Goal: Information Seeking & Learning: Learn about a topic

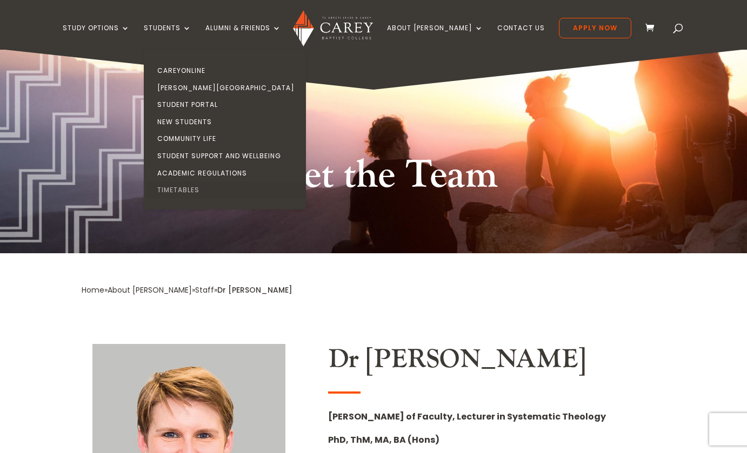
click at [209, 189] on link "Timetables" at bounding box center [227, 190] width 162 height 17
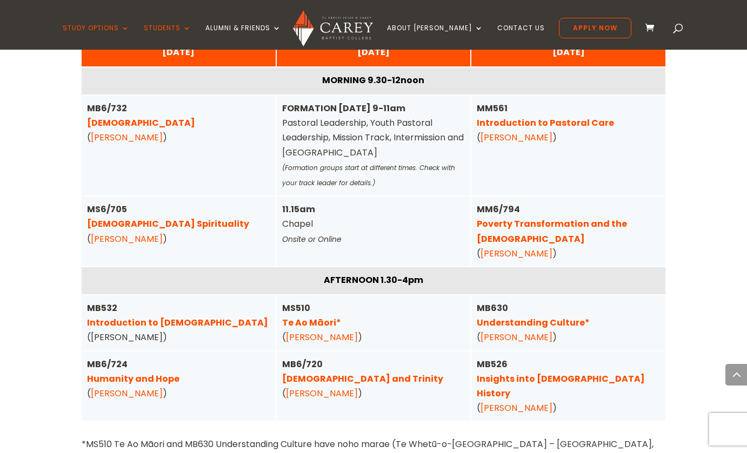
scroll to position [2797, 0]
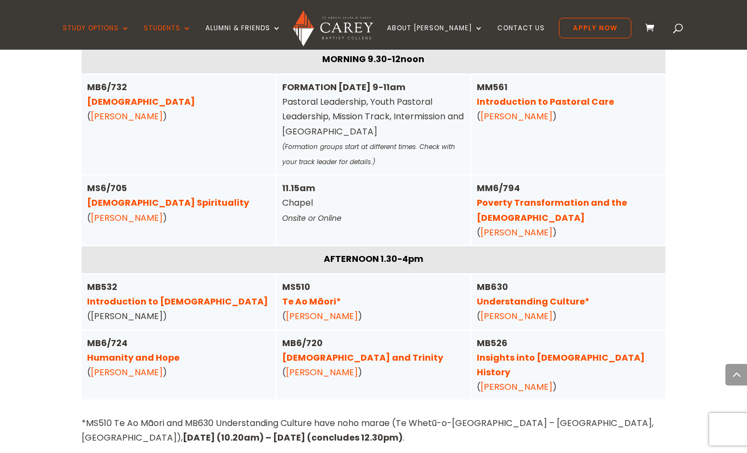
click at [113, 352] on link "Humanity and Hope" at bounding box center [133, 358] width 92 height 12
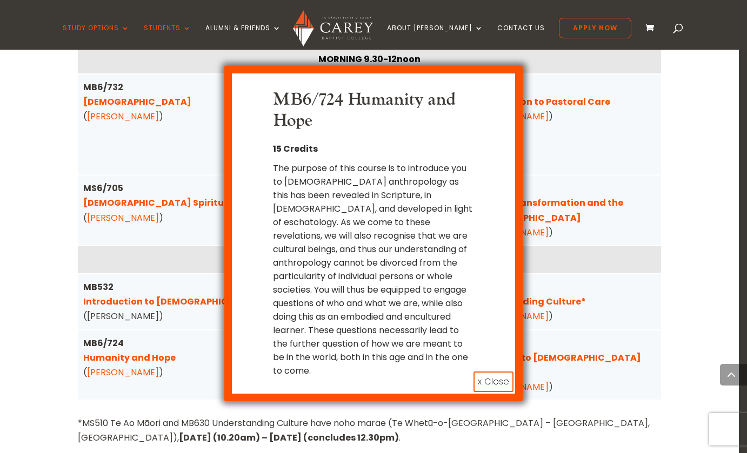
click at [496, 372] on button "x Close" at bounding box center [493, 382] width 40 height 21
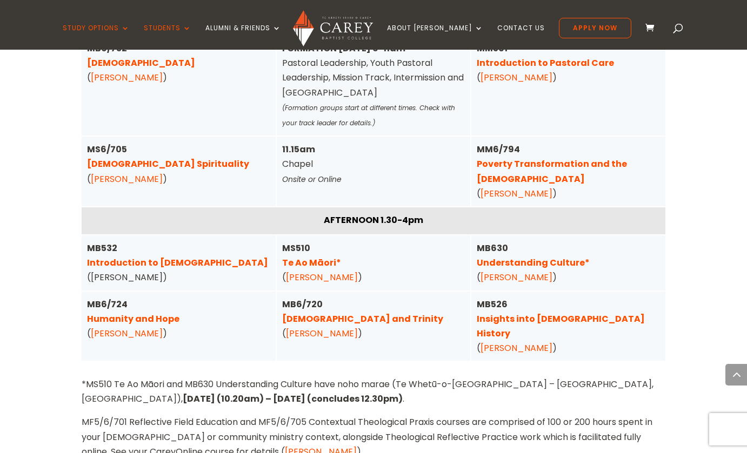
scroll to position [2827, 0]
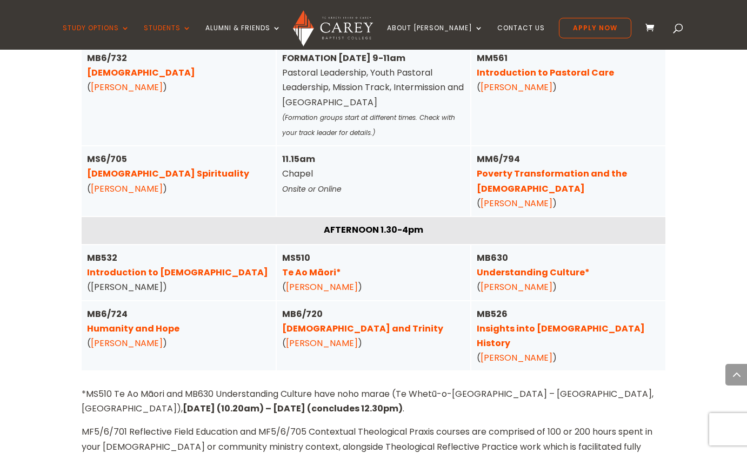
click at [113, 323] on link "Humanity and Hope" at bounding box center [133, 329] width 92 height 12
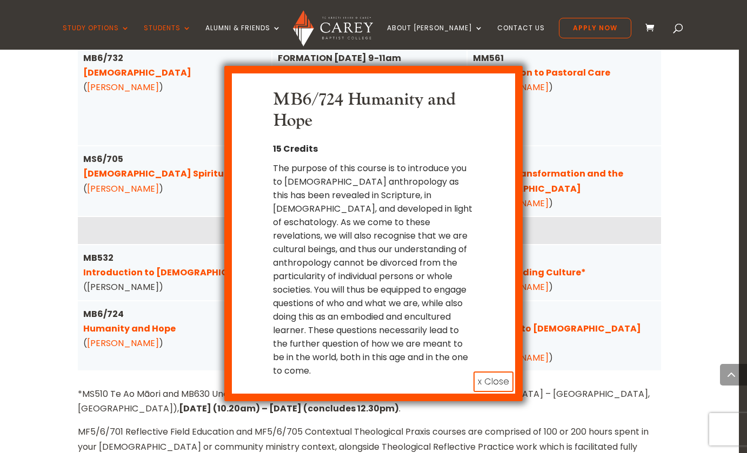
click at [491, 372] on button "x Close" at bounding box center [493, 382] width 40 height 21
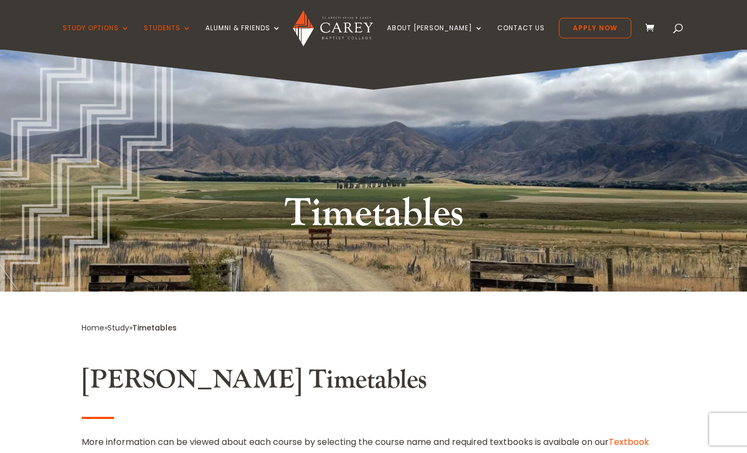
scroll to position [0, 0]
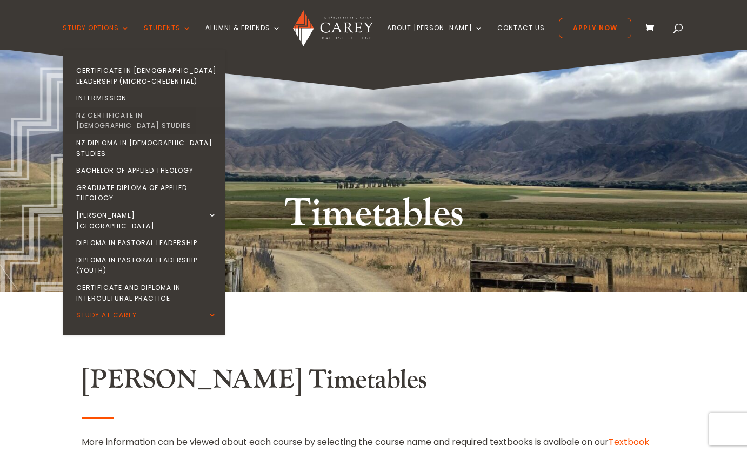
click at [126, 112] on link "NZ Certificate in [DEMOGRAPHIC_DATA] Studies" at bounding box center [146, 121] width 162 height 28
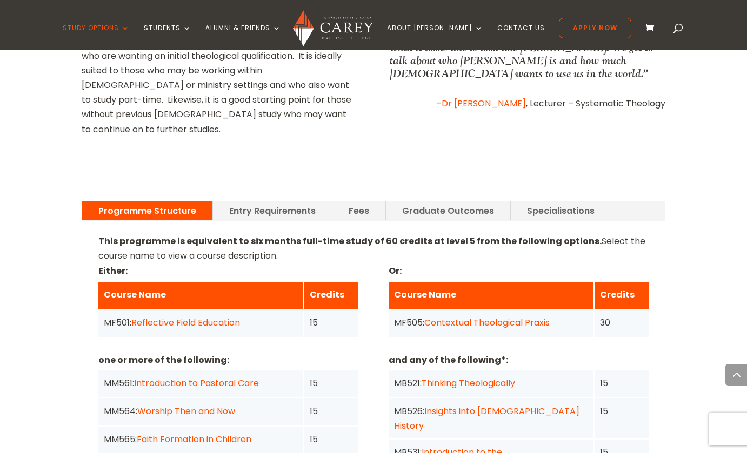
scroll to position [694, 0]
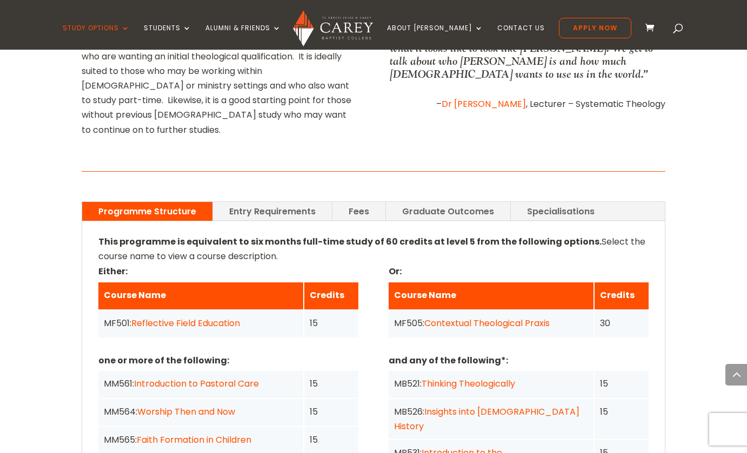
click at [273, 202] on link "Entry Requirements" at bounding box center [272, 211] width 119 height 19
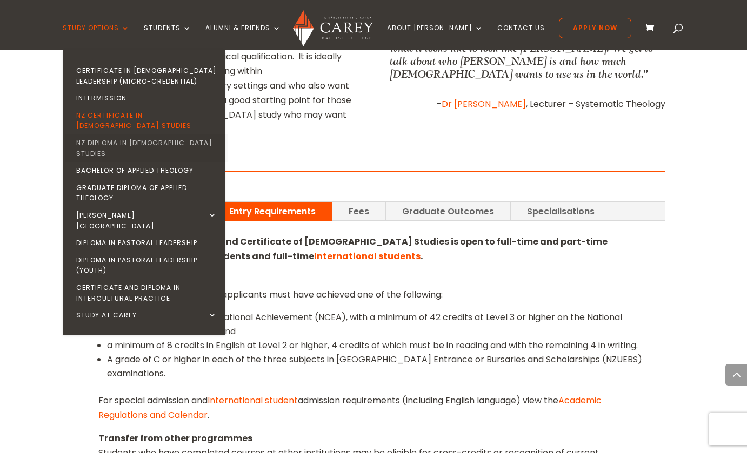
click at [153, 135] on link "NZ Diploma in [DEMOGRAPHIC_DATA] Studies" at bounding box center [146, 149] width 162 height 28
click at [145, 179] on link "Graduate Diploma of Applied Theology" at bounding box center [146, 193] width 162 height 28
click at [116, 179] on link "Graduate Diploma of Applied Theology" at bounding box center [146, 193] width 162 height 28
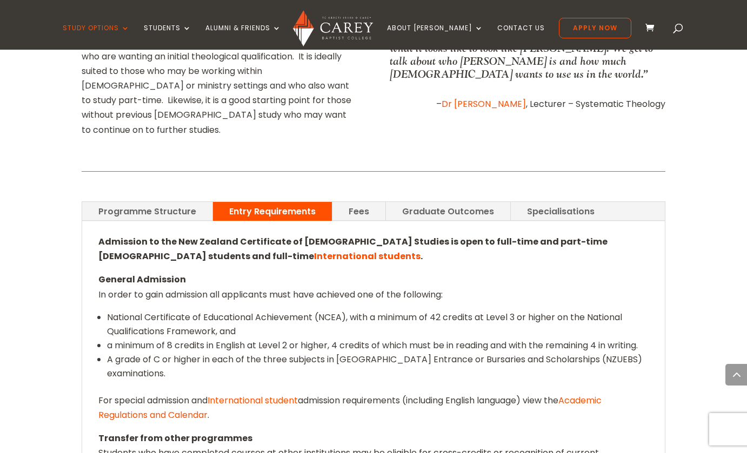
click at [23, 162] on div "Home » Study » NZ Certificate in Christian Studies Programme Outline This progr…" at bounding box center [373, 329] width 747 height 1093
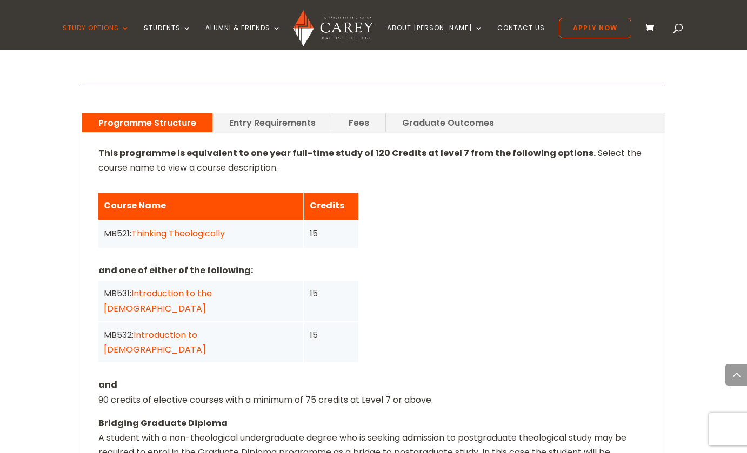
scroll to position [761, 0]
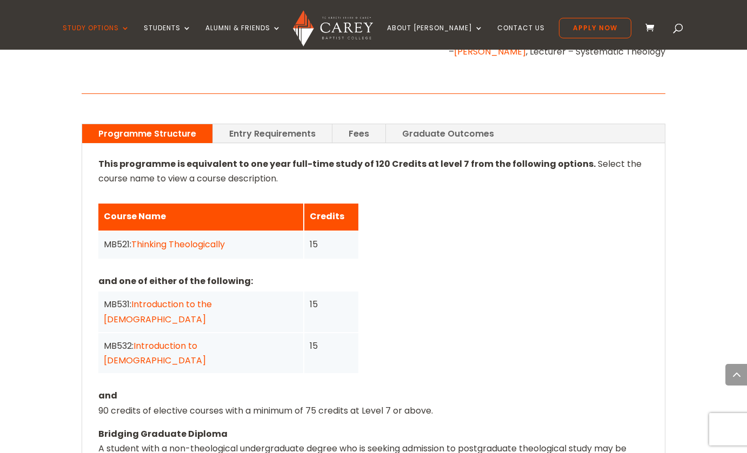
click at [285, 124] on link "Entry Requirements" at bounding box center [272, 133] width 119 height 19
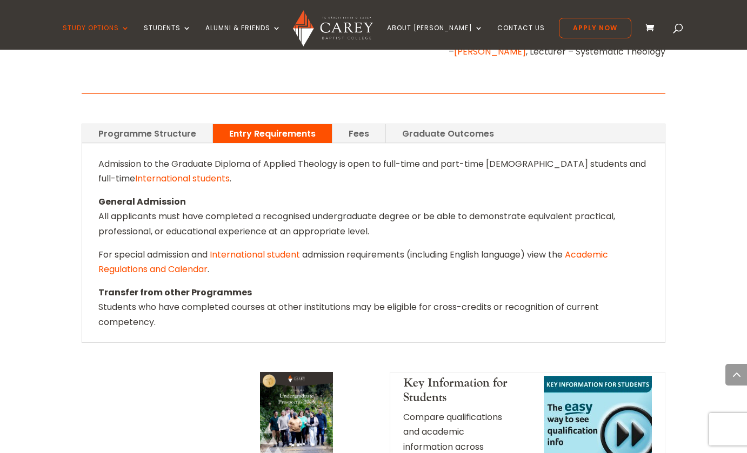
click at [136, 124] on link "Programme Structure" at bounding box center [147, 133] width 130 height 19
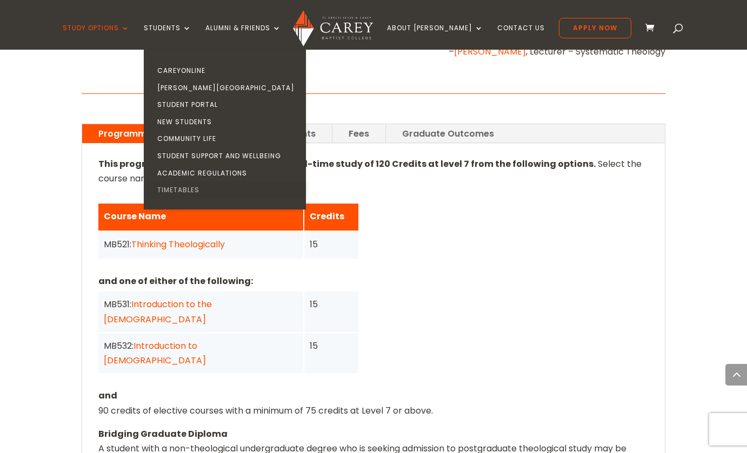
click at [215, 183] on link "Timetables" at bounding box center [227, 190] width 162 height 17
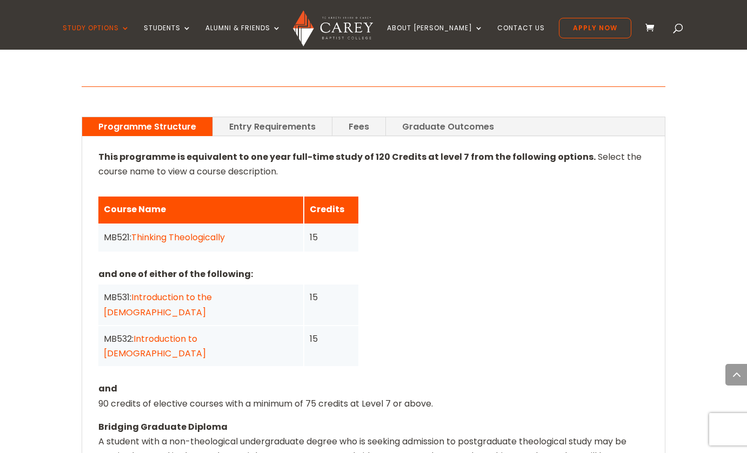
scroll to position [769, 0]
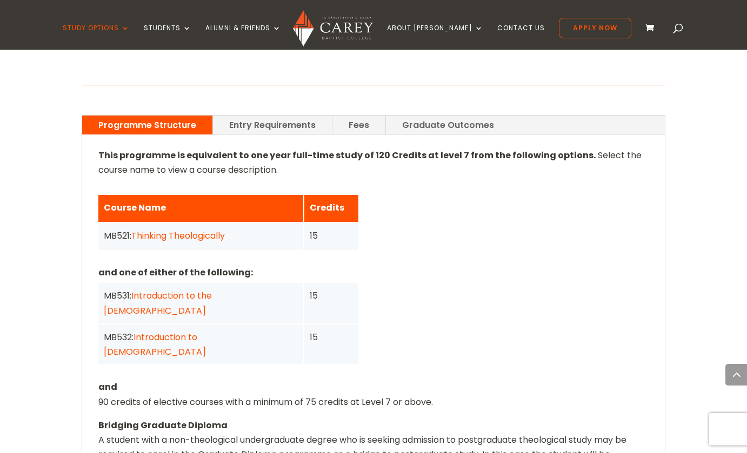
click at [203, 230] on link "Thinking Theologically" at bounding box center [177, 236] width 93 height 12
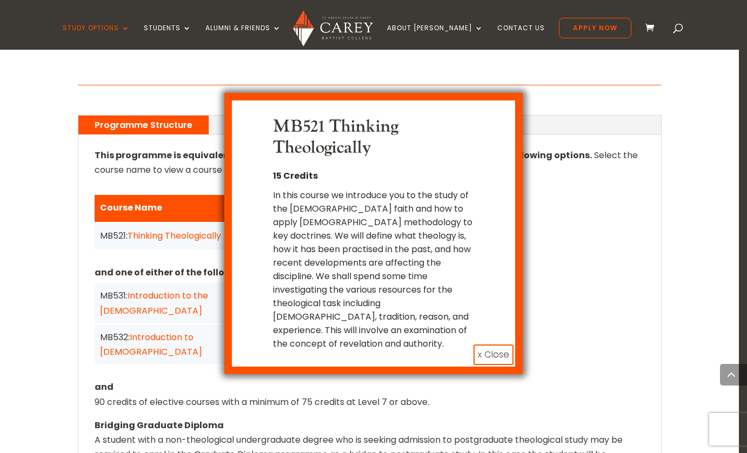
click at [502, 345] on button "x Close" at bounding box center [493, 355] width 40 height 21
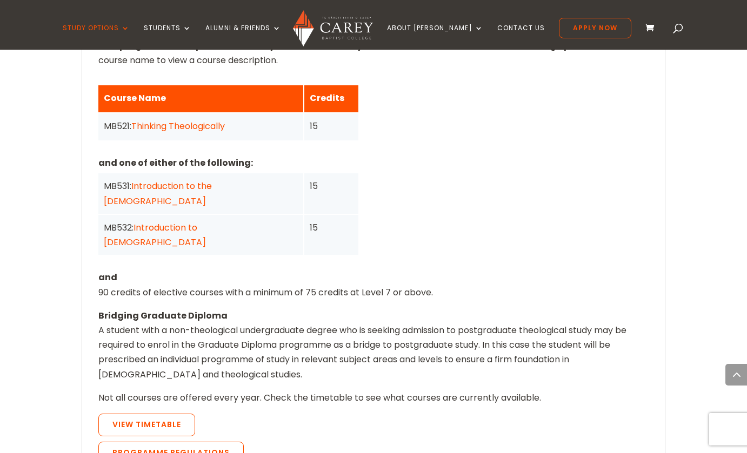
scroll to position [883, 0]
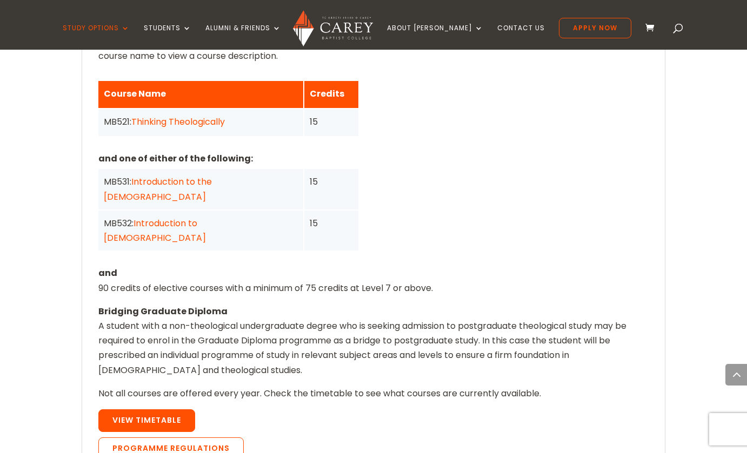
click at [155, 410] on link "View Timetable" at bounding box center [146, 421] width 97 height 23
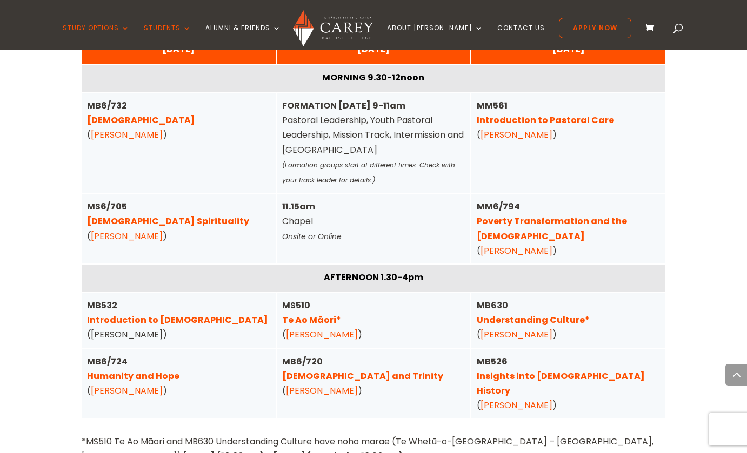
scroll to position [2787, 0]
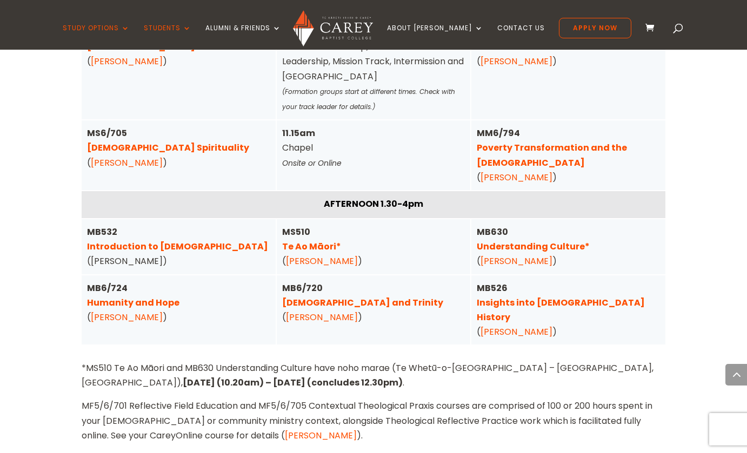
scroll to position [2859, 0]
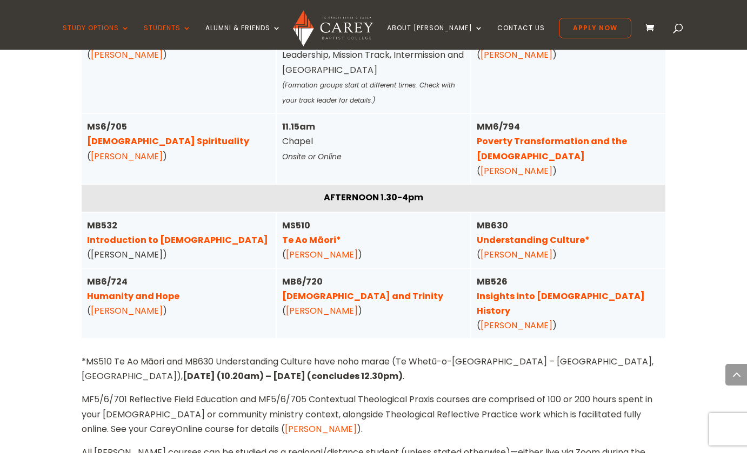
click at [124, 290] on link "Humanity and Hope" at bounding box center [133, 296] width 92 height 12
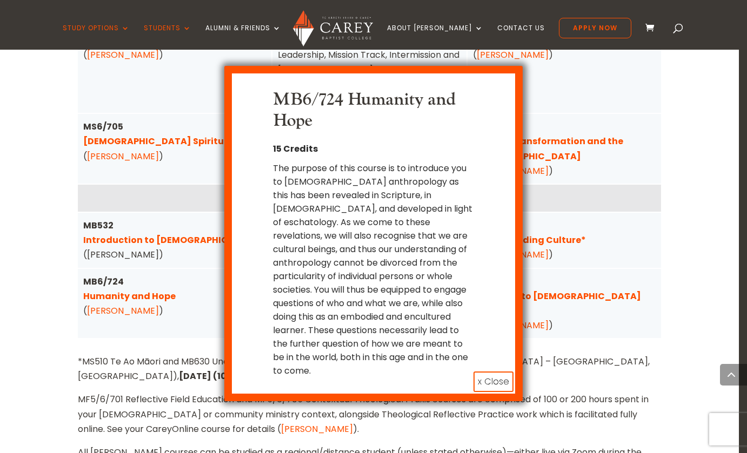
click at [497, 372] on button "x Close" at bounding box center [493, 382] width 40 height 21
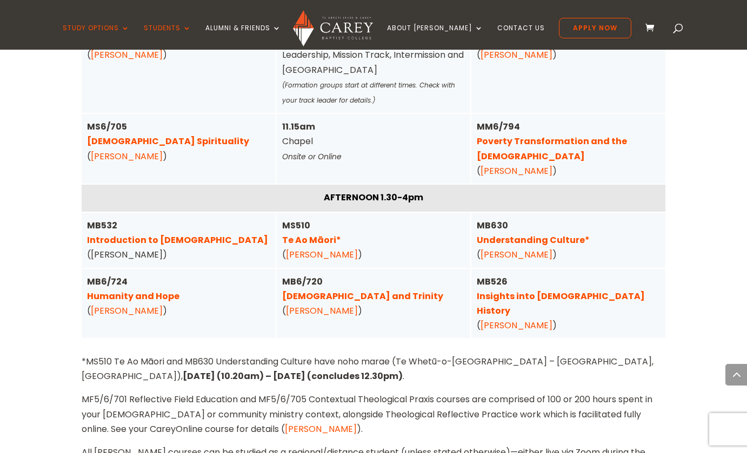
click at [311, 290] on link "[DEMOGRAPHIC_DATA] and Trinity" at bounding box center [362, 296] width 161 height 12
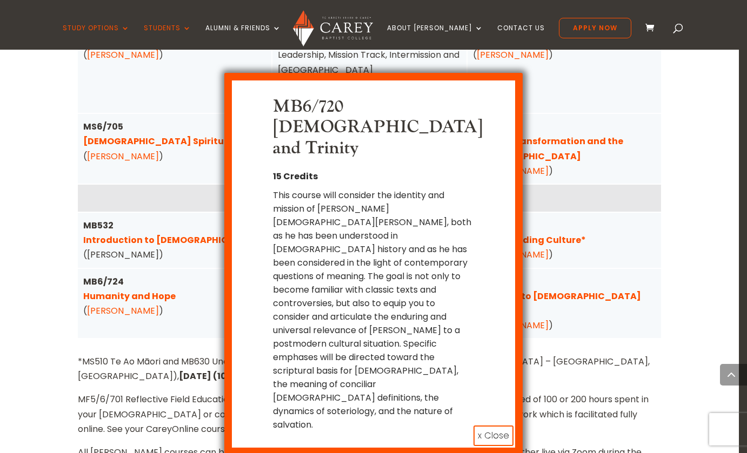
click at [492, 426] on button "x Close" at bounding box center [493, 436] width 40 height 21
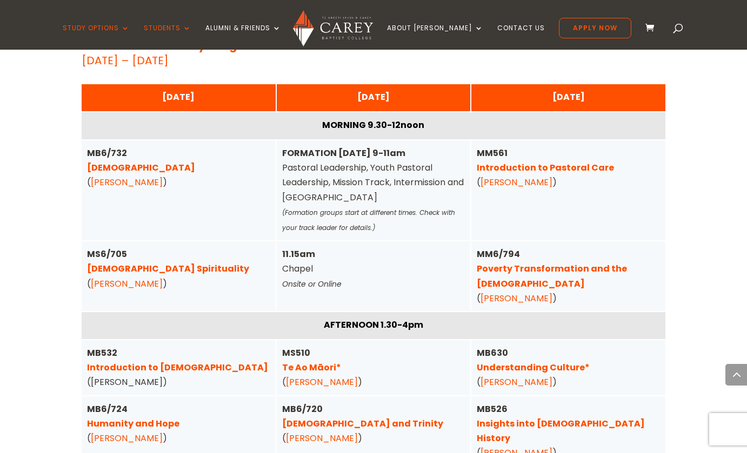
scroll to position [2737, 0]
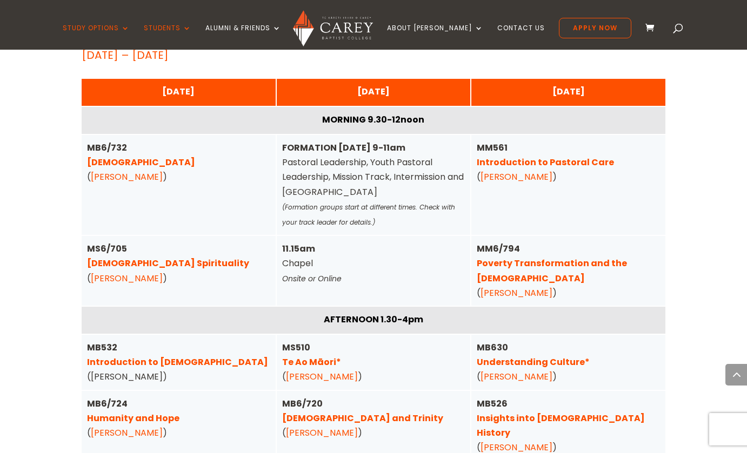
click at [602, 257] on link "Poverty Transformation and the [DEMOGRAPHIC_DATA]" at bounding box center [552, 270] width 150 height 27
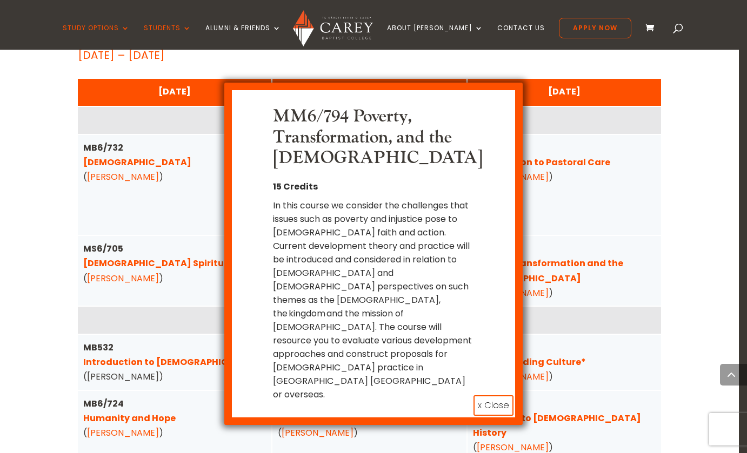
click at [487, 396] on button "x Close" at bounding box center [493, 406] width 40 height 21
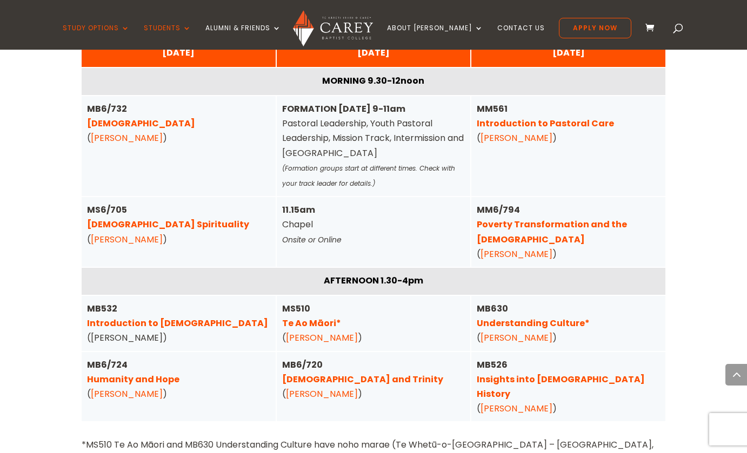
scroll to position [2777, 0]
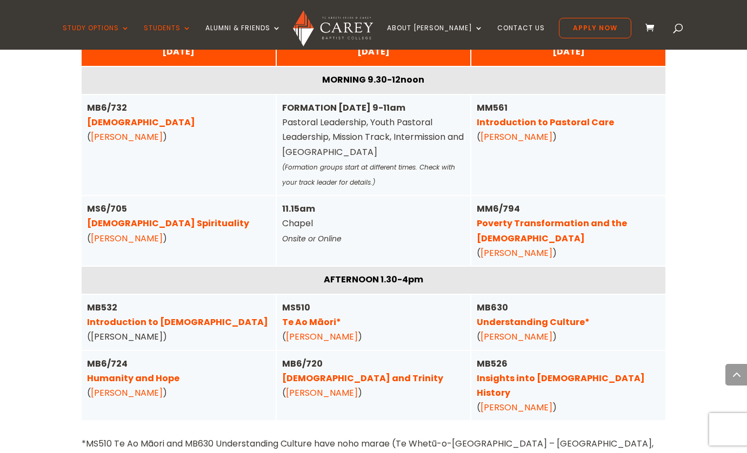
click at [503, 316] on link "Understanding Culture*" at bounding box center [533, 322] width 113 height 12
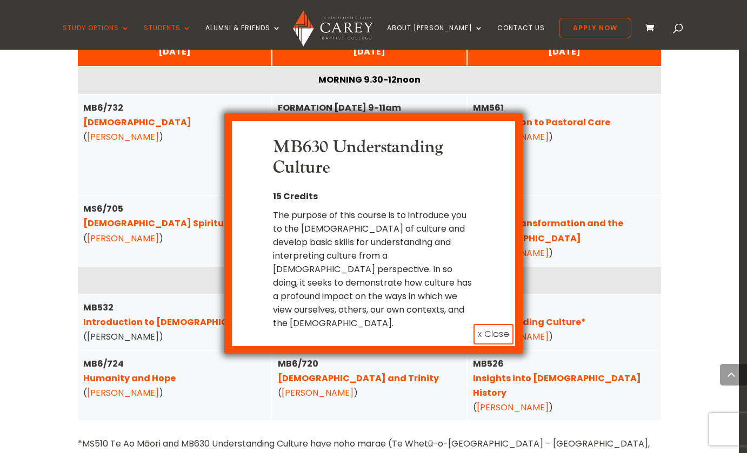
click at [485, 324] on button "x Close" at bounding box center [493, 334] width 40 height 21
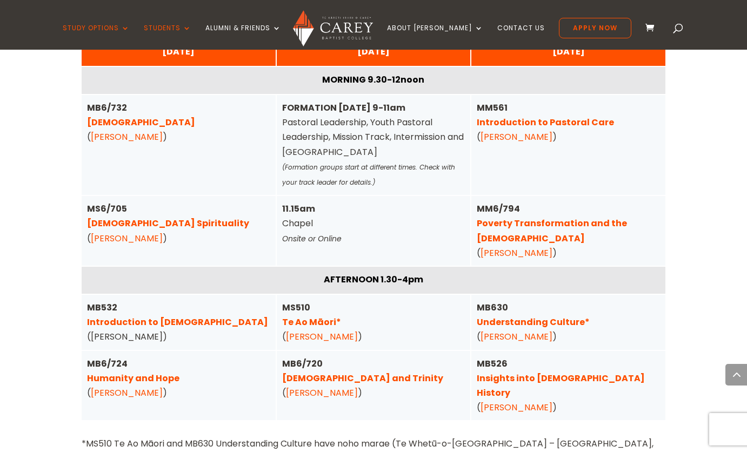
click at [311, 372] on link "[DEMOGRAPHIC_DATA] and Trinity" at bounding box center [362, 378] width 161 height 12
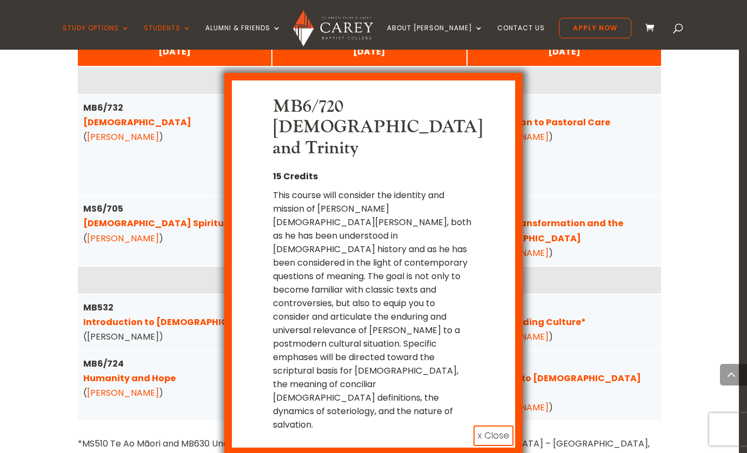
click at [490, 426] on button "x Close" at bounding box center [493, 436] width 40 height 21
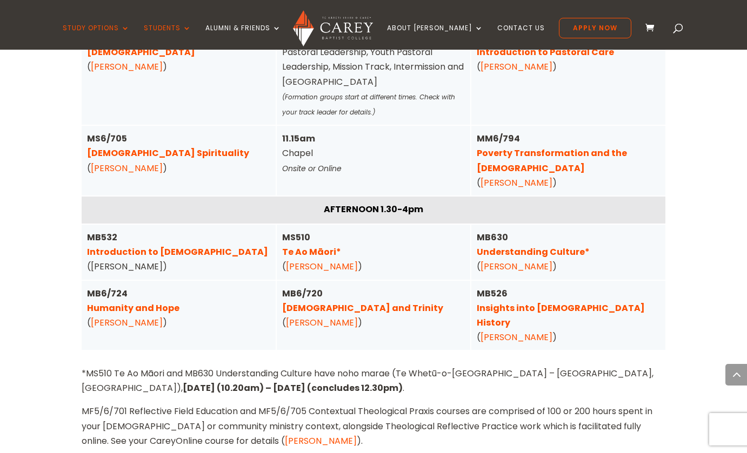
scroll to position [2848, 0]
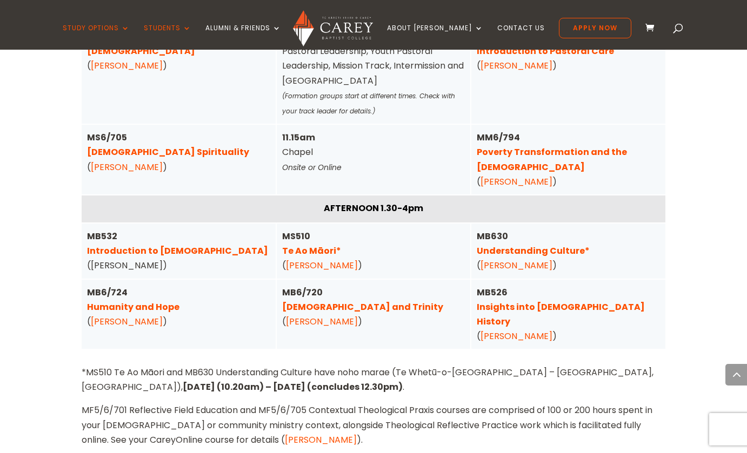
click at [127, 301] on link "Humanity and Hope" at bounding box center [133, 307] width 92 height 12
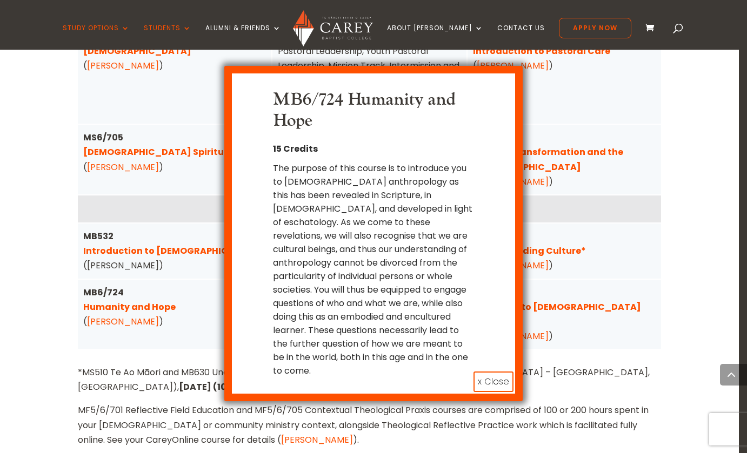
click at [491, 372] on button "x Close" at bounding box center [493, 382] width 40 height 21
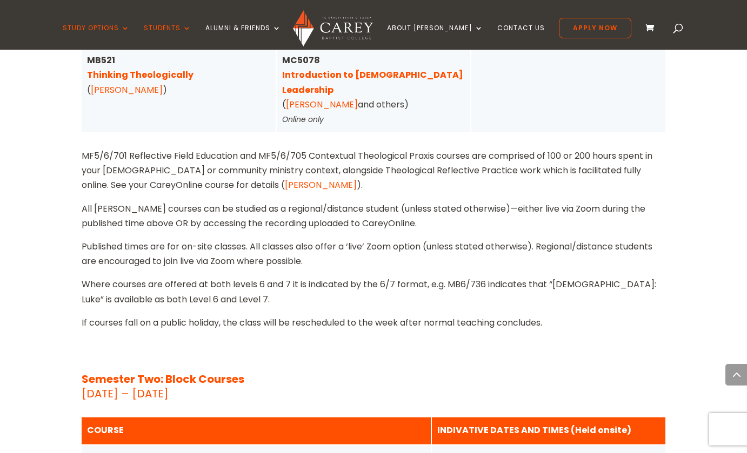
scroll to position [4334, 0]
